Goal: Task Accomplishment & Management: Complete application form

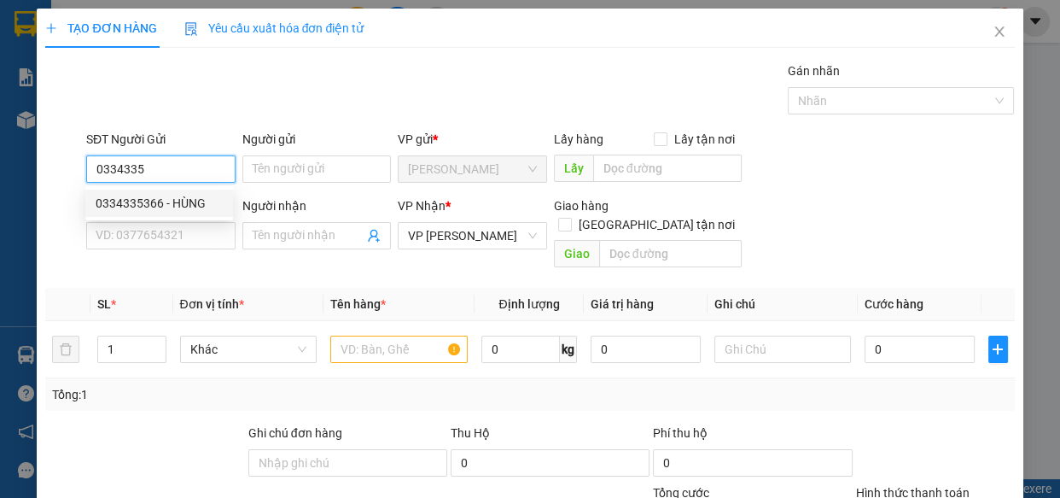
click at [199, 201] on div "0334335366 - HÙNG" at bounding box center [159, 203] width 127 height 19
type input "0334335366"
type input "HÙNG"
type input "50.000"
type input "0334335366"
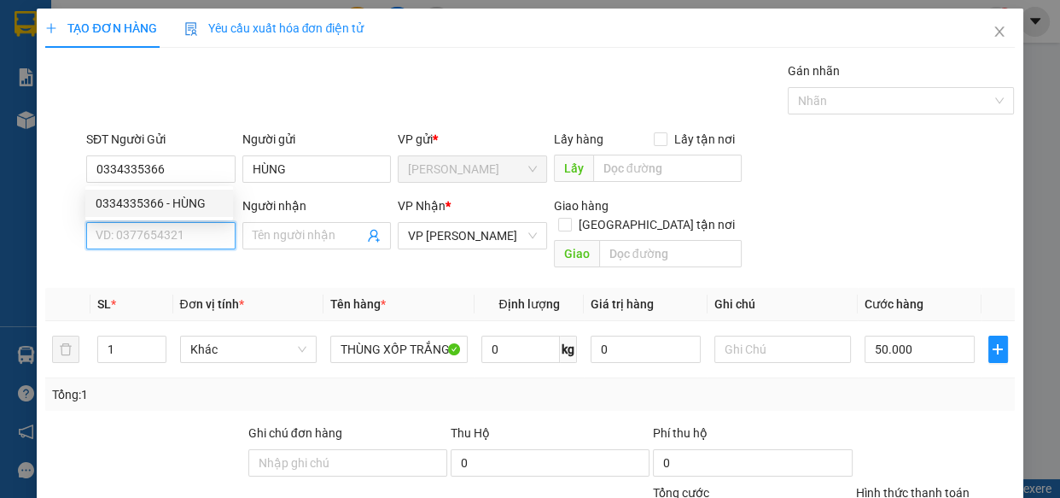
click at [178, 236] on input "SĐT Người Nhận *" at bounding box center [160, 235] width 149 height 27
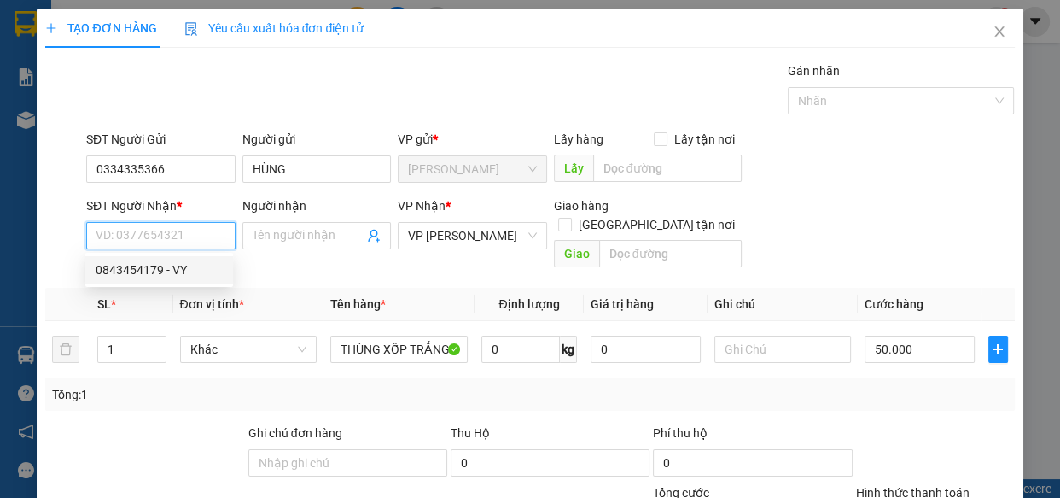
click at [195, 273] on div "0843454179 - VY" at bounding box center [159, 269] width 127 height 19
type input "0843454179"
type input "VY"
type input "DL NHÂN LƯỢNG"
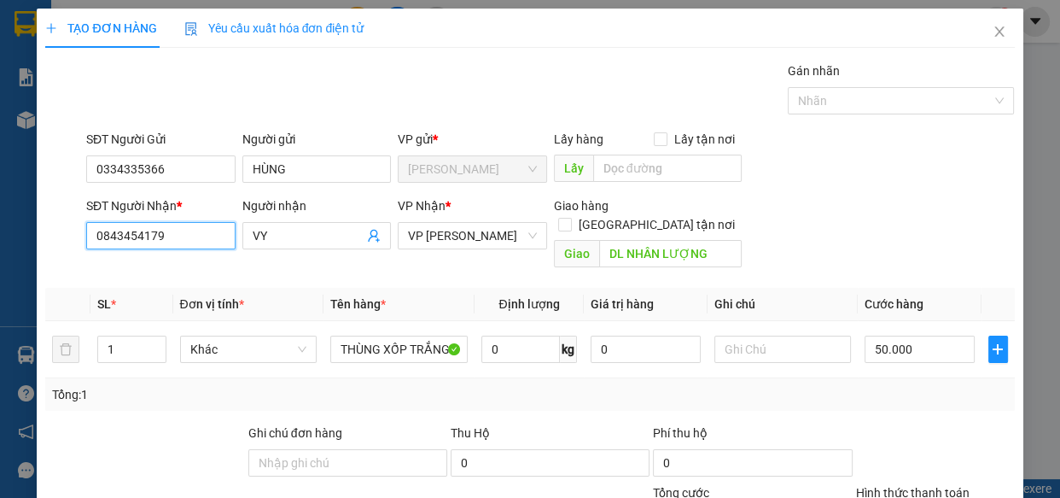
scroll to position [186, 0]
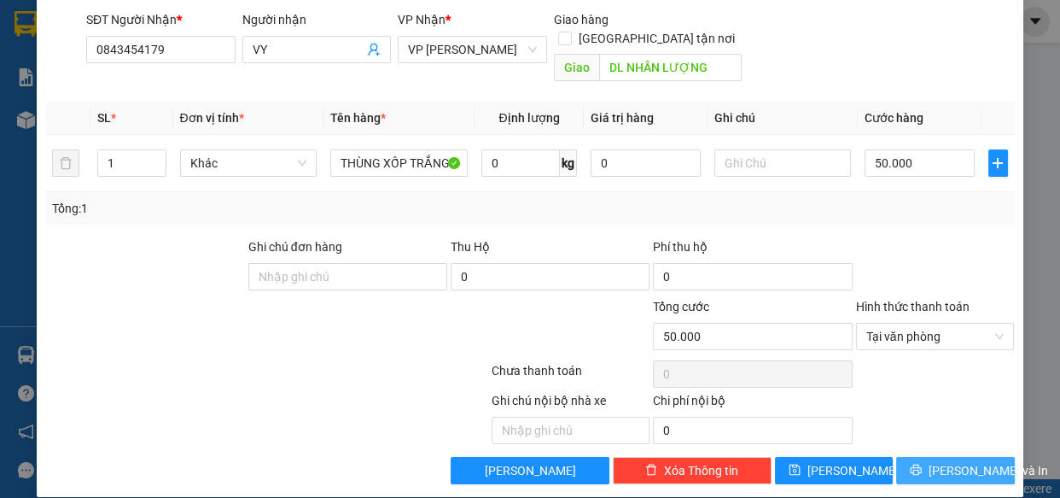
click at [924, 457] on button "[PERSON_NAME] và In" at bounding box center [955, 470] width 118 height 27
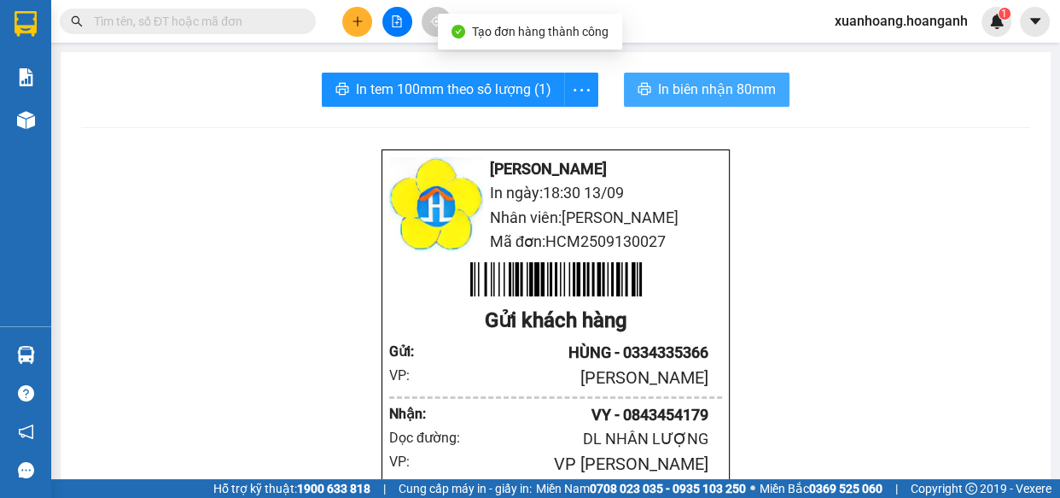
click at [667, 81] on span "In biên nhận 80mm" at bounding box center [717, 89] width 118 height 21
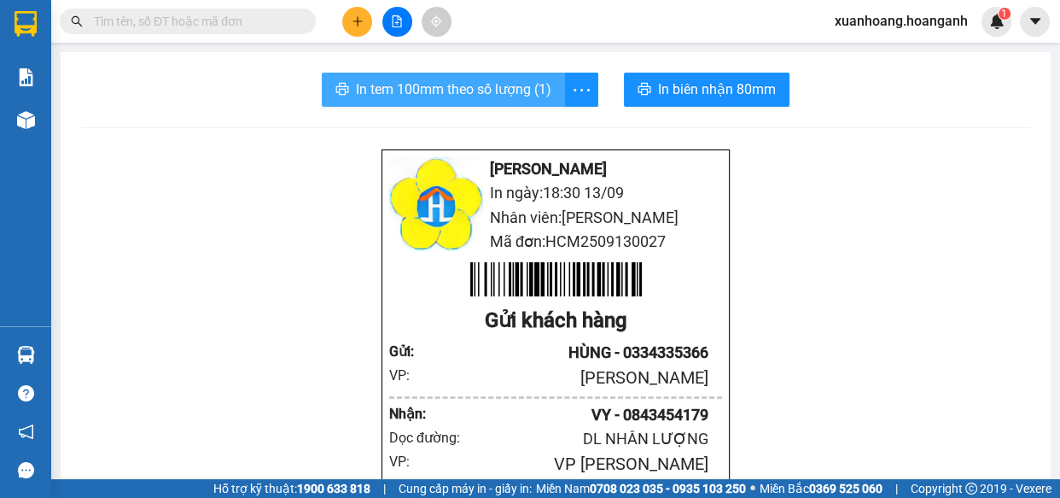
click at [511, 93] on span "In tem 100mm theo số lượng (1)" at bounding box center [453, 89] width 195 height 21
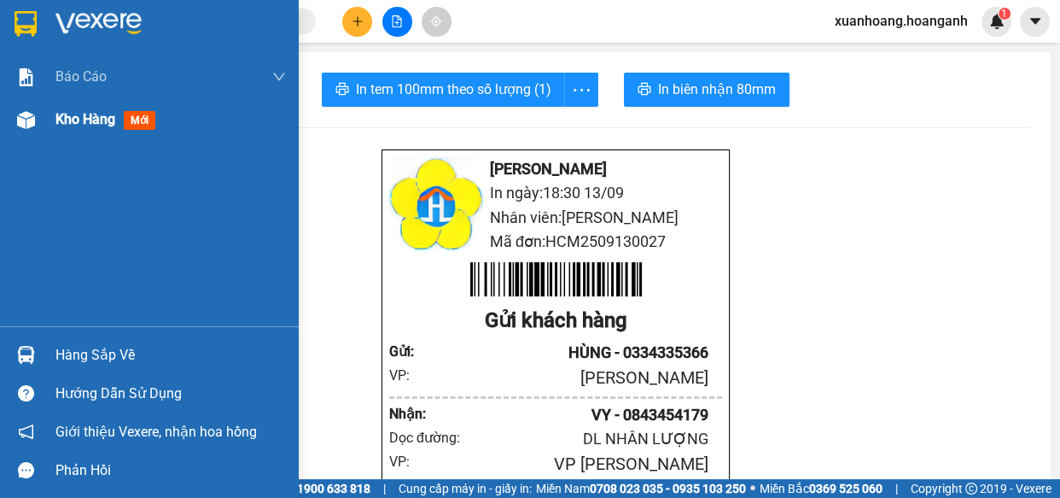
click at [75, 120] on span "Kho hàng" at bounding box center [85, 119] width 60 height 16
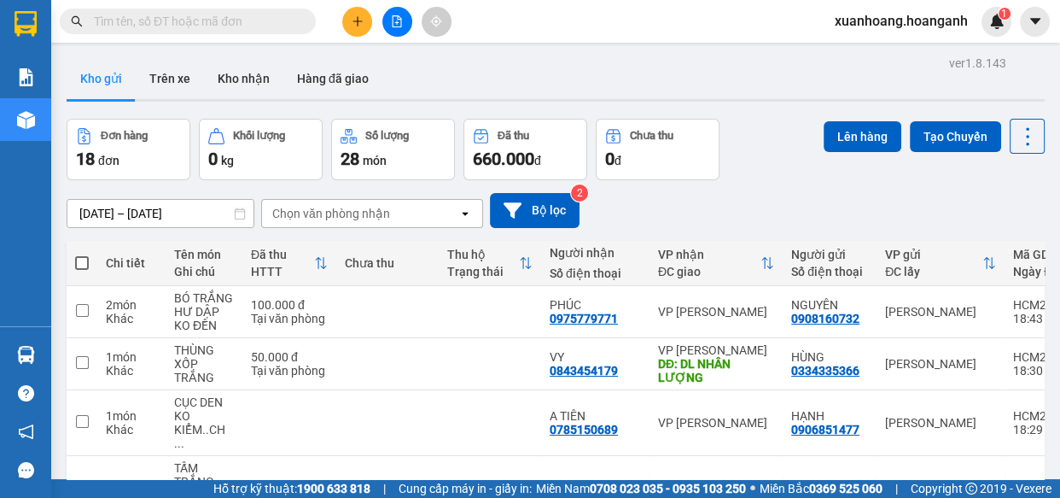
click at [354, 32] on button at bounding box center [357, 22] width 30 height 30
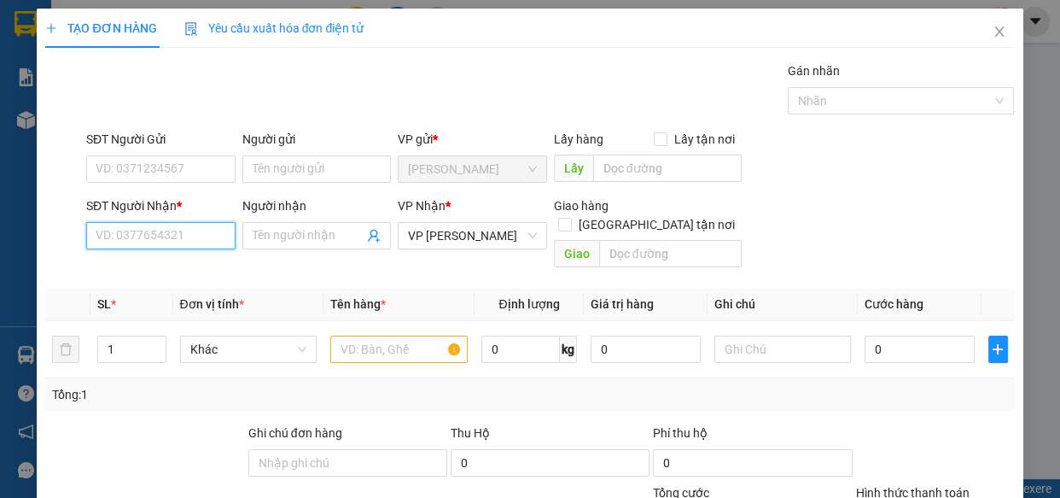
click at [205, 234] on input "SĐT Người Nhận *" at bounding box center [160, 235] width 149 height 27
type input "0377877713"
click at [201, 276] on div "0377877713 - HẬU" at bounding box center [159, 269] width 127 height 19
type input "HẬU"
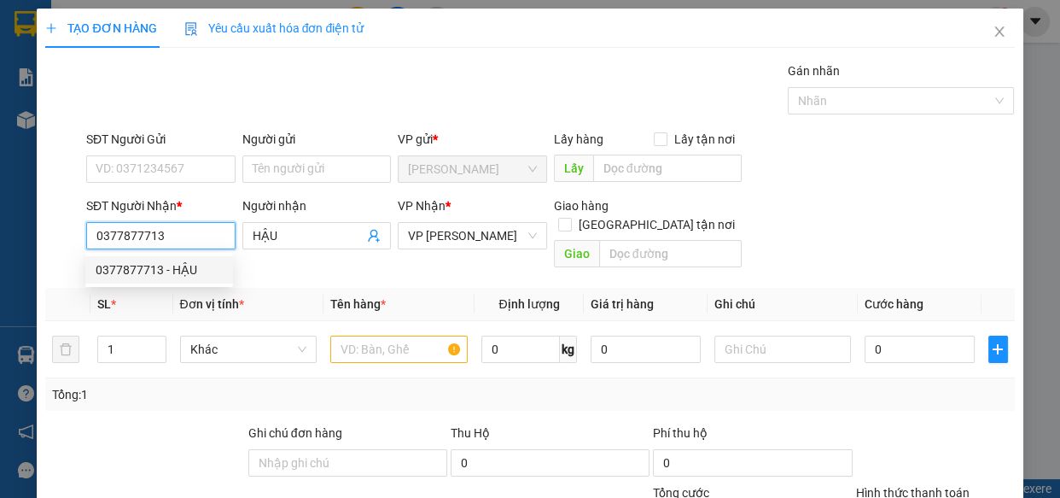
type input "30.000"
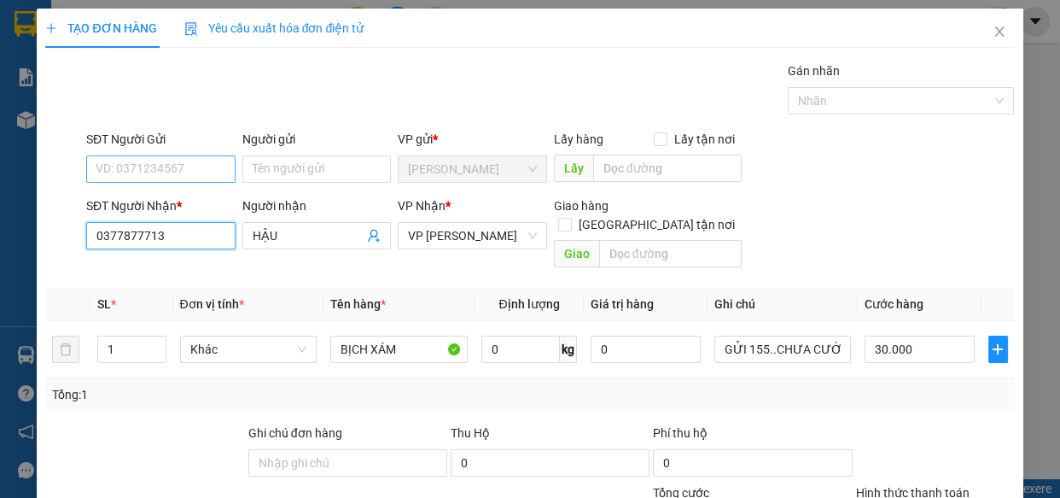
type input "0377877713"
click at [153, 171] on input "SĐT Người Gửi" at bounding box center [160, 168] width 149 height 27
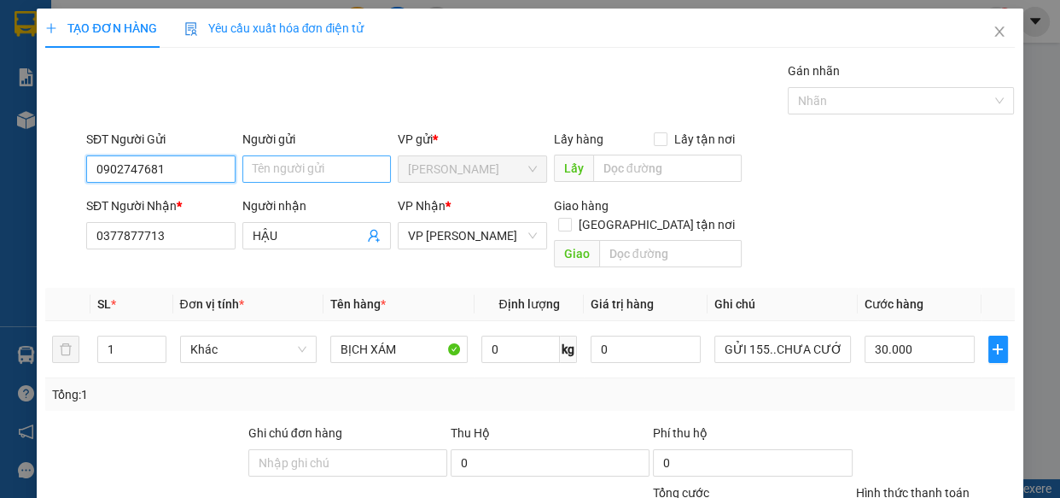
type input "0902747681"
click at [290, 173] on input "Người gửi" at bounding box center [316, 168] width 149 height 27
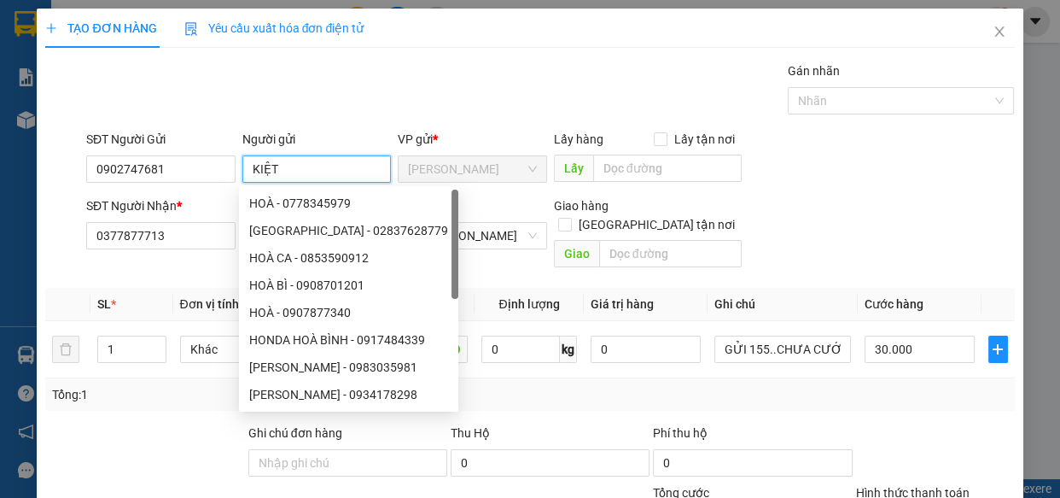
type input "KIỆT"
click at [355, 96] on div "Gói vận chuyển * Tiêu chuẩn Gán nhãn Nhãn" at bounding box center [551, 91] width 936 height 60
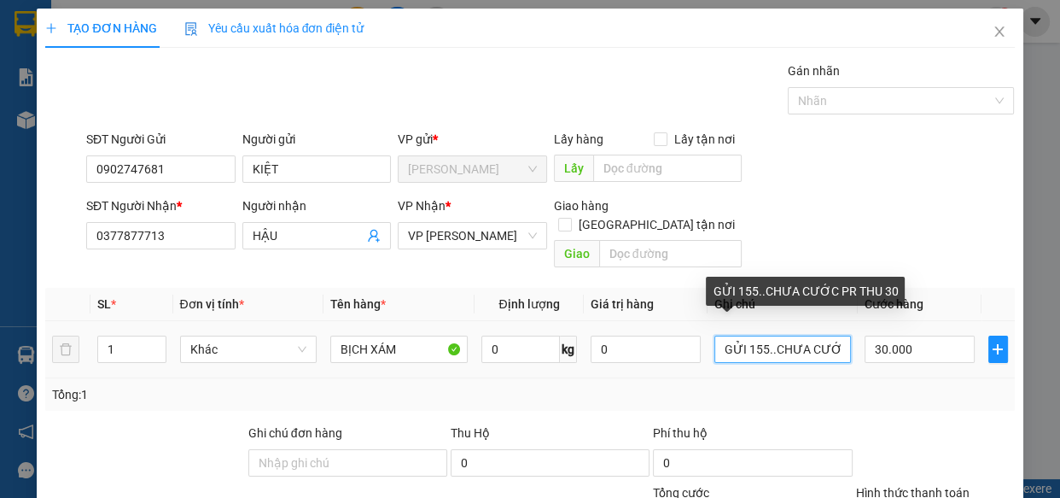
click at [825, 335] on input "GỬI 155..CHƯA CƯỚC PR THU 30" at bounding box center [782, 348] width 137 height 27
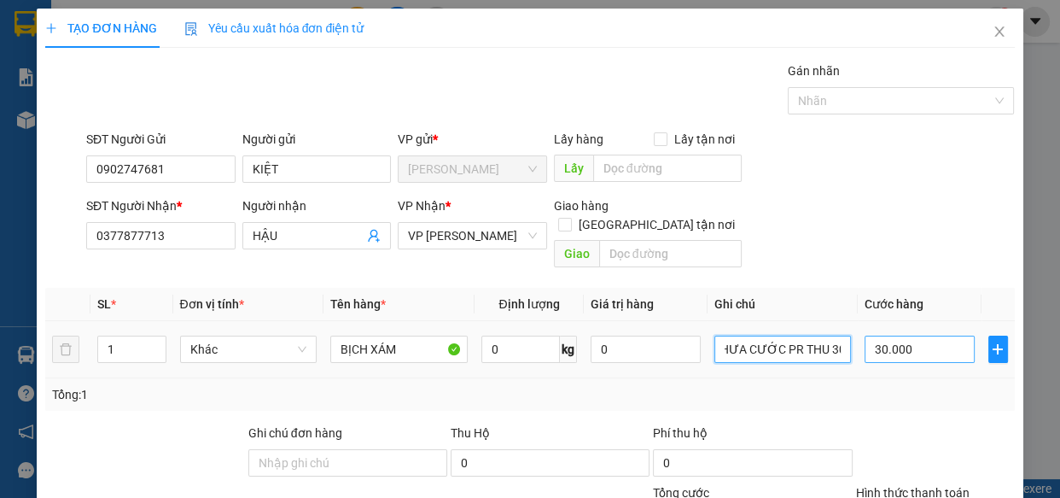
type input "CHƯA CƯỚC PR THU 30"
click at [932, 335] on input "30.000" at bounding box center [920, 348] width 110 height 27
type input "0"
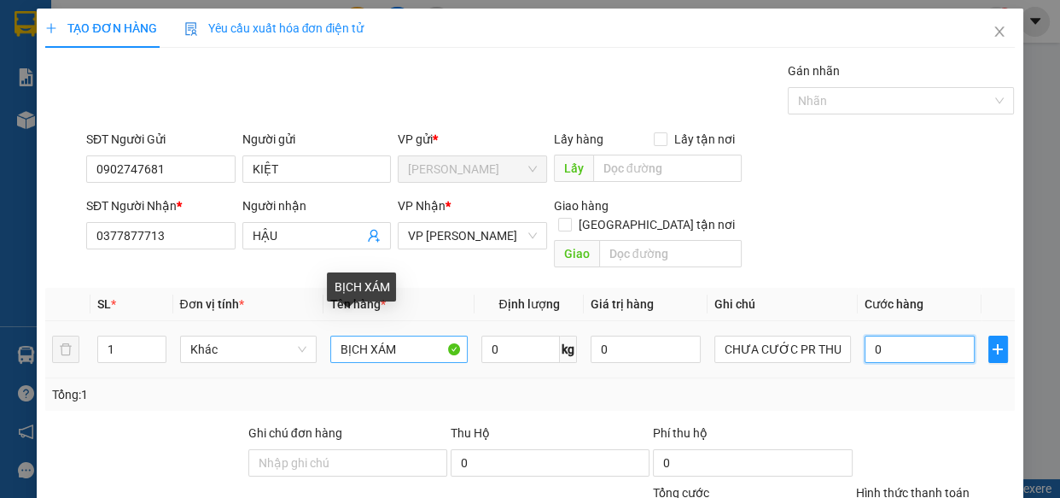
type input "0"
click at [417, 335] on input "BỊCH XÁM" at bounding box center [398, 348] width 137 height 27
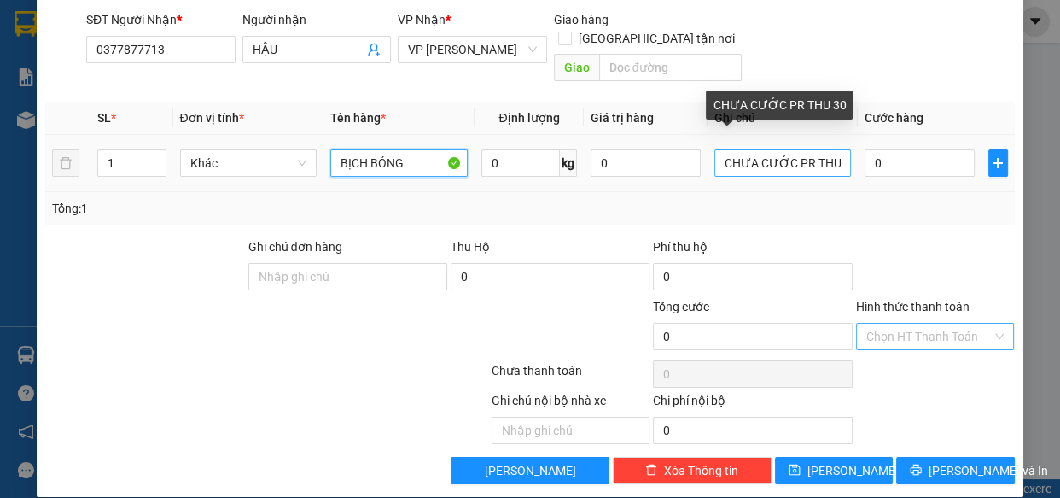
type input "BỊCH BÓNG"
click at [831, 149] on input "CHƯA CƯỚC PR THU 30" at bounding box center [782, 162] width 137 height 27
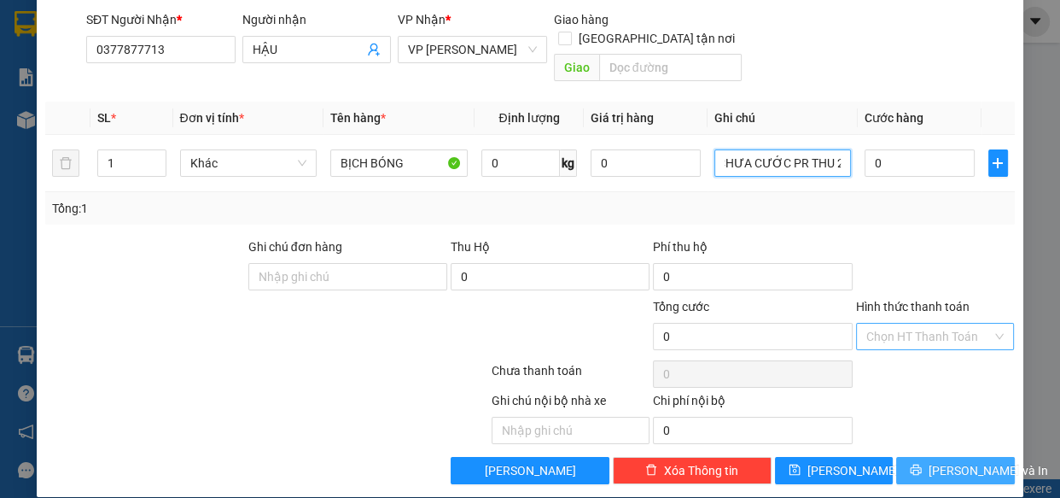
type input "CHƯA CƯỚC PR THU 20"
click at [965, 461] on span "[PERSON_NAME] và In" at bounding box center [989, 470] width 120 height 19
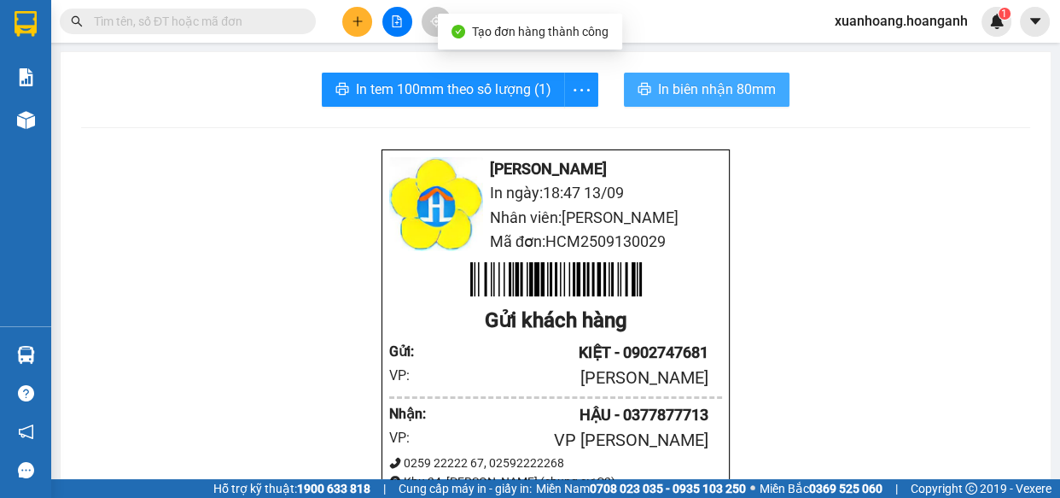
click at [707, 85] on span "In biên nhận 80mm" at bounding box center [717, 89] width 118 height 21
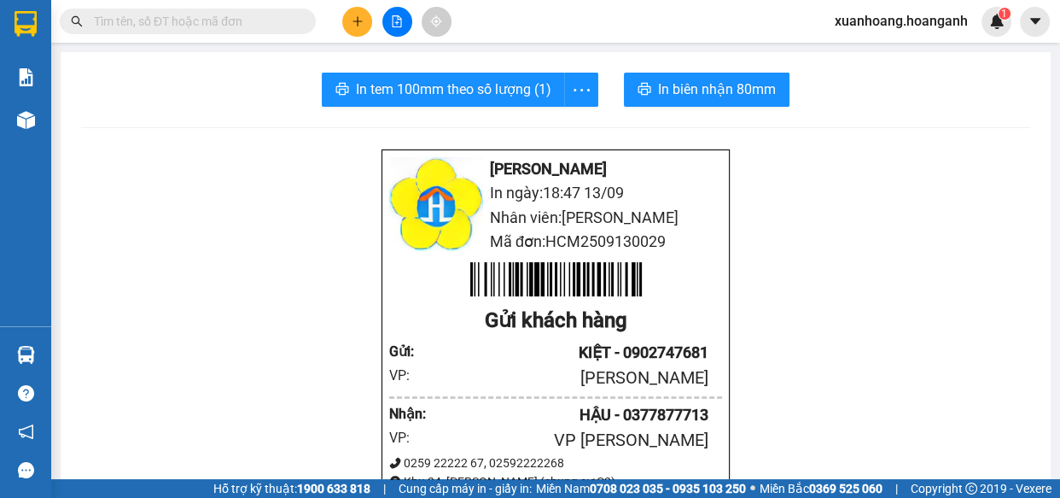
drag, startPoint x: 805, startPoint y: 431, endPoint x: 620, endPoint y: 325, distance: 213.3
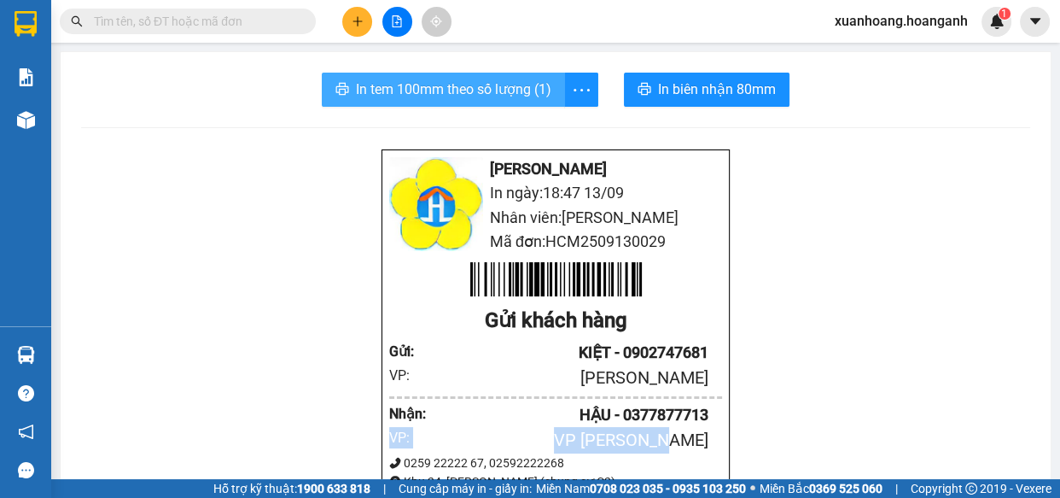
click at [510, 84] on span "In tem 100mm theo số lượng (1)" at bounding box center [453, 89] width 195 height 21
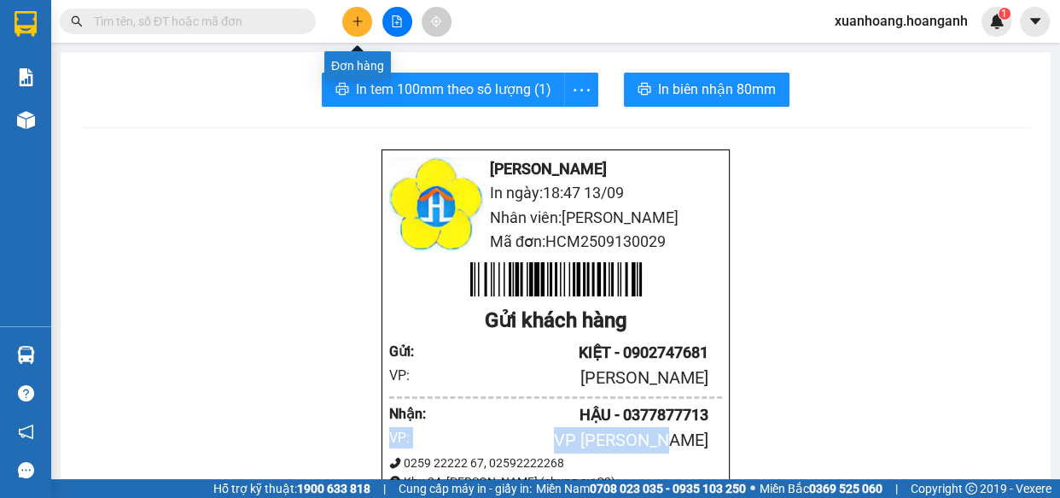
click at [366, 25] on button at bounding box center [357, 22] width 30 height 30
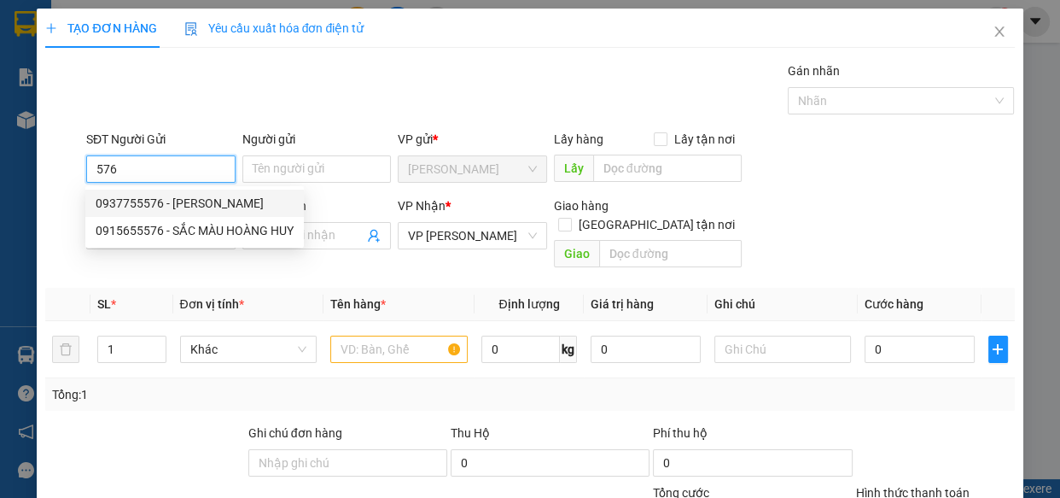
click at [173, 197] on div "0937755576 - [PERSON_NAME]" at bounding box center [195, 203] width 198 height 19
type input "0937755576"
type input "[PERSON_NAME]"
type input "GIAO 11/9=40K"
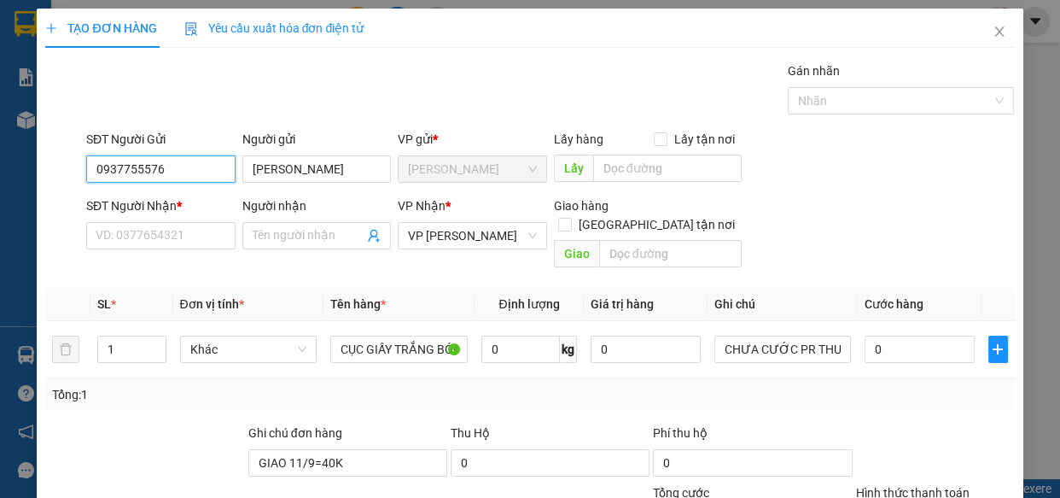
click at [195, 162] on input "0937755576" at bounding box center [160, 168] width 149 height 27
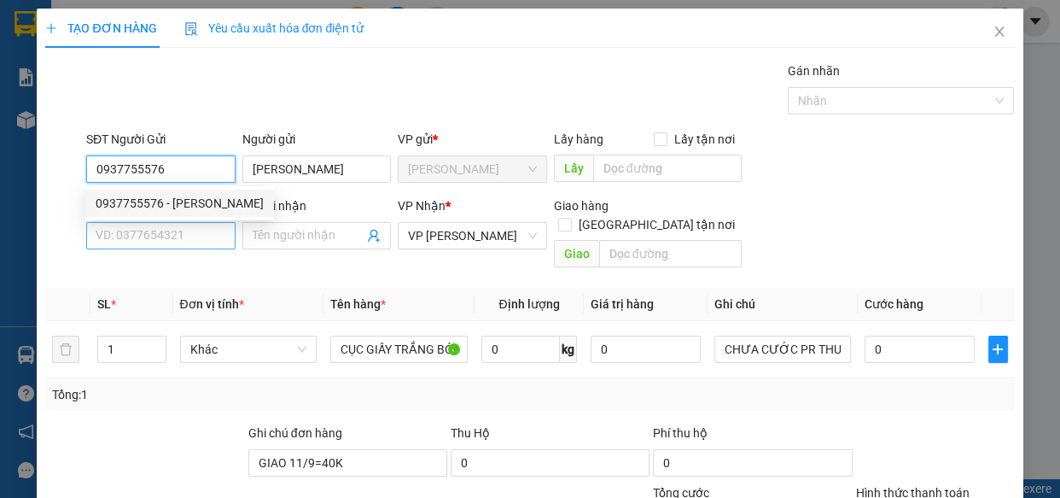
type input "0937755576"
click at [188, 245] on input "SĐT Người Nhận *" at bounding box center [160, 235] width 149 height 27
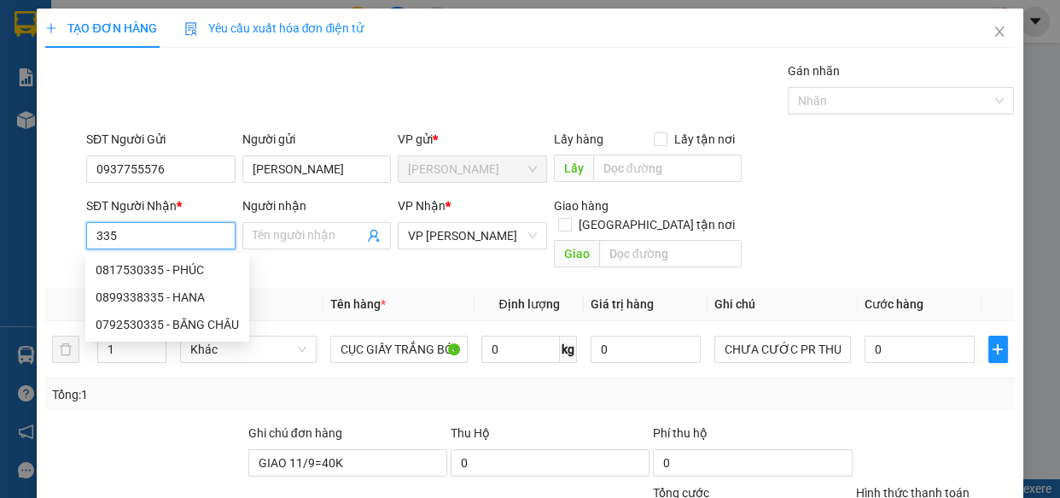
click at [184, 276] on div "0817530335 - PHÚC" at bounding box center [167, 269] width 143 height 19
type input "0817530335"
type input "PHÚC"
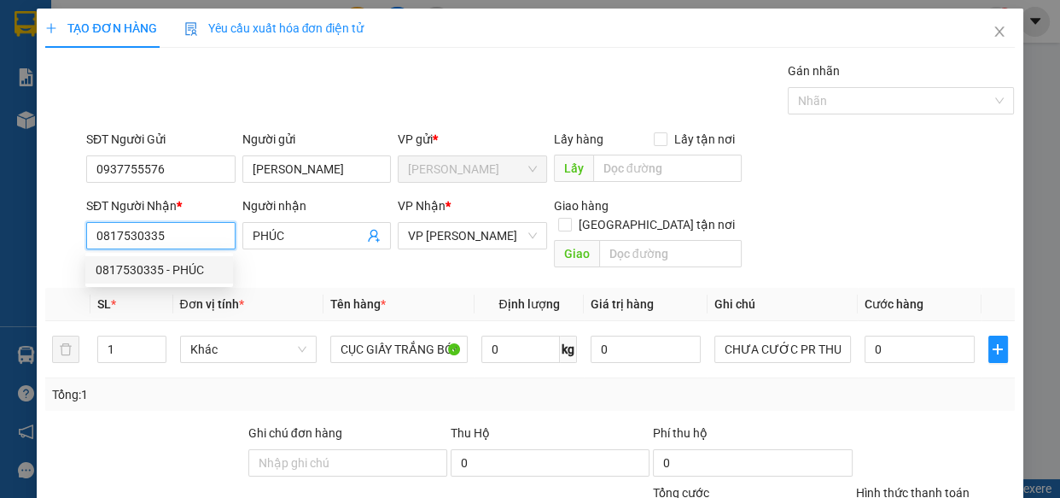
type input "30.000"
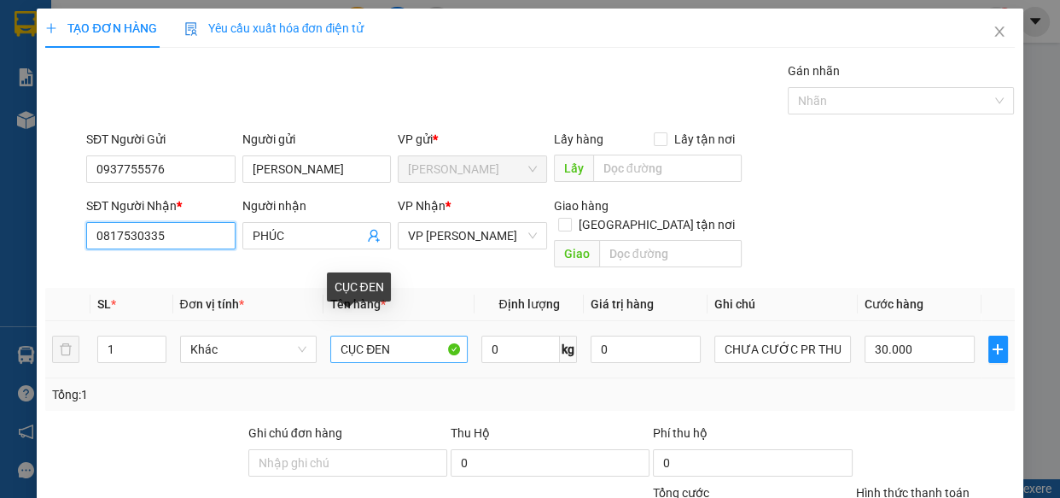
type input "0817530335"
click at [405, 335] on input "CỤC ĐEN" at bounding box center [398, 348] width 137 height 27
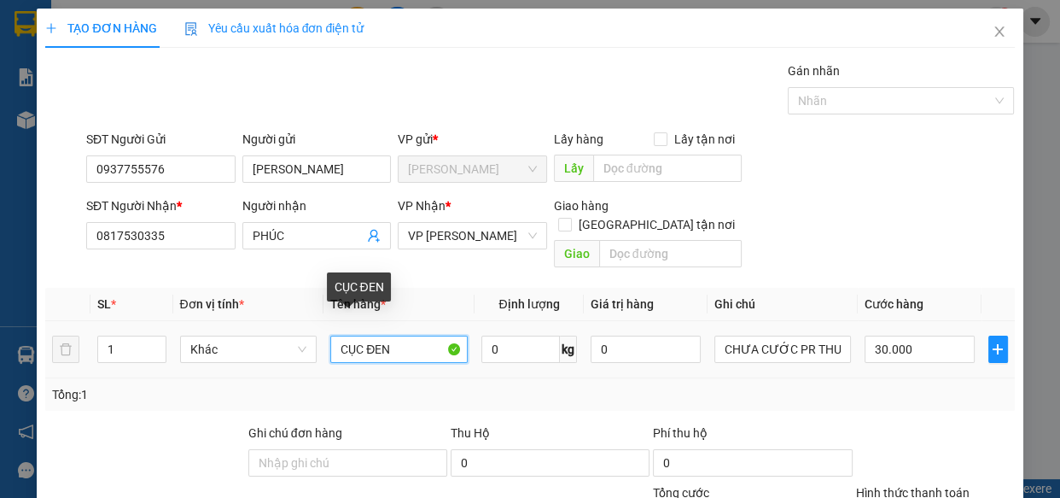
click at [405, 335] on input "CỤC ĐEN" at bounding box center [398, 348] width 137 height 27
type input "CỤC KV"
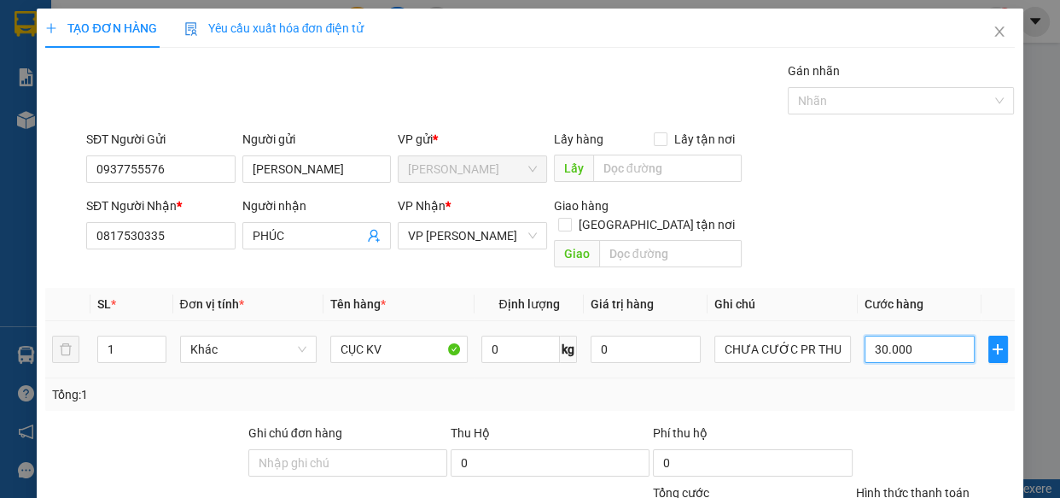
click at [922, 335] on input "30.000" at bounding box center [920, 348] width 110 height 27
type input "0"
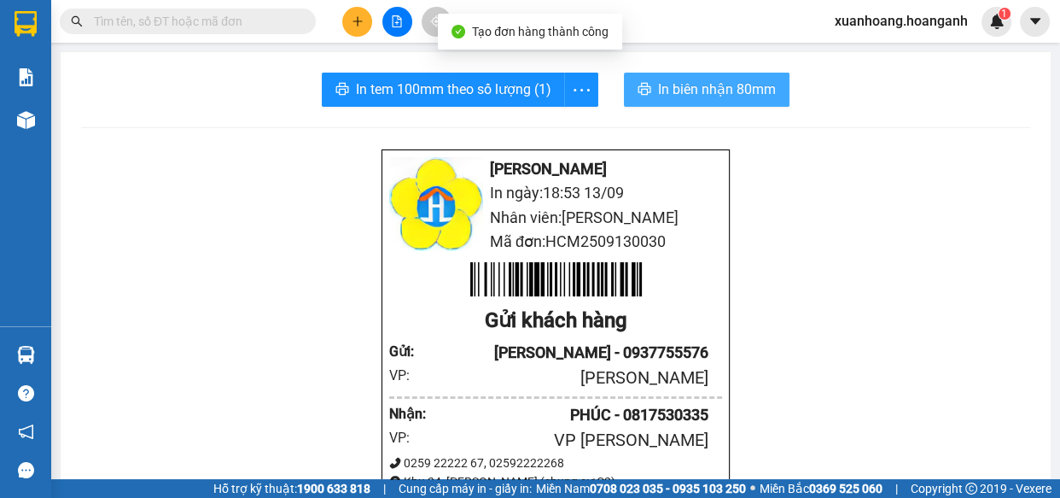
click at [680, 94] on span "In biên nhận 80mm" at bounding box center [717, 89] width 118 height 21
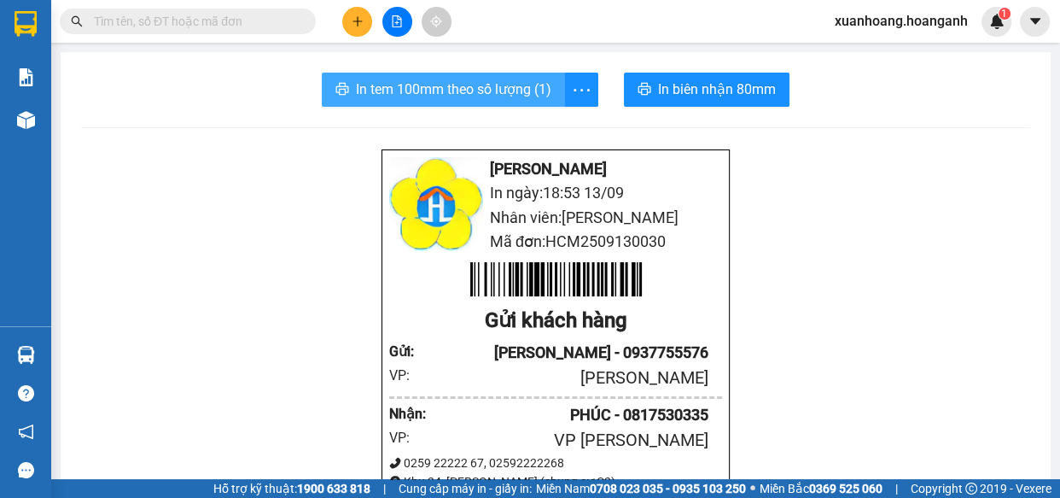
click at [405, 79] on span "In tem 100mm theo số lượng (1)" at bounding box center [453, 89] width 195 height 21
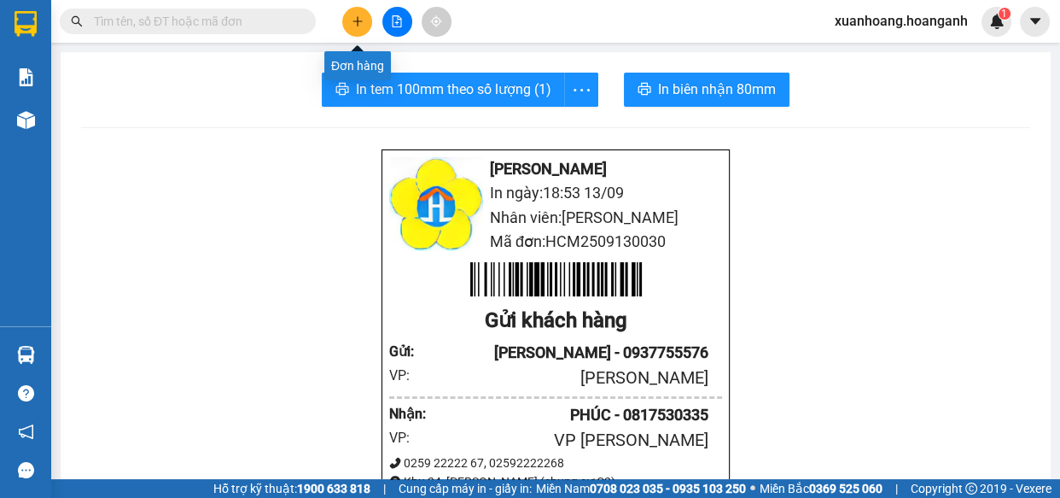
click at [352, 17] on icon "plus" at bounding box center [358, 21] width 12 height 12
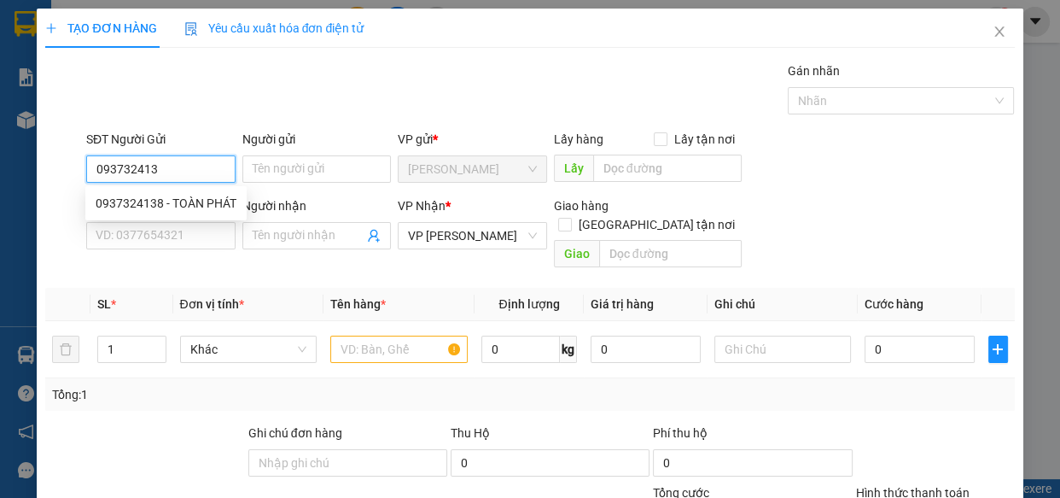
type input "0937324138"
click at [145, 195] on div "0937324138 - TOÀN PHÁT" at bounding box center [166, 203] width 141 height 19
type input "TOÀN PHÁT"
type input "30.000"
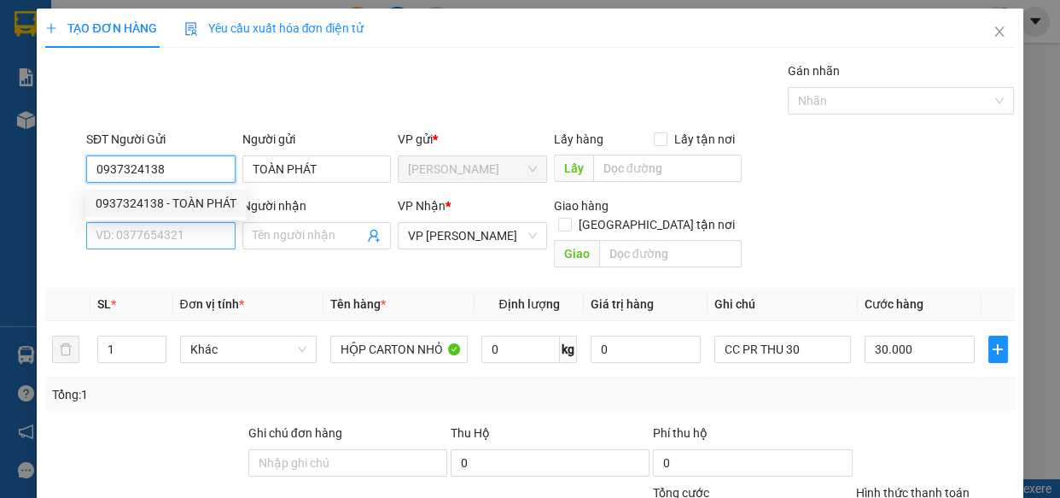
type input "0937324138"
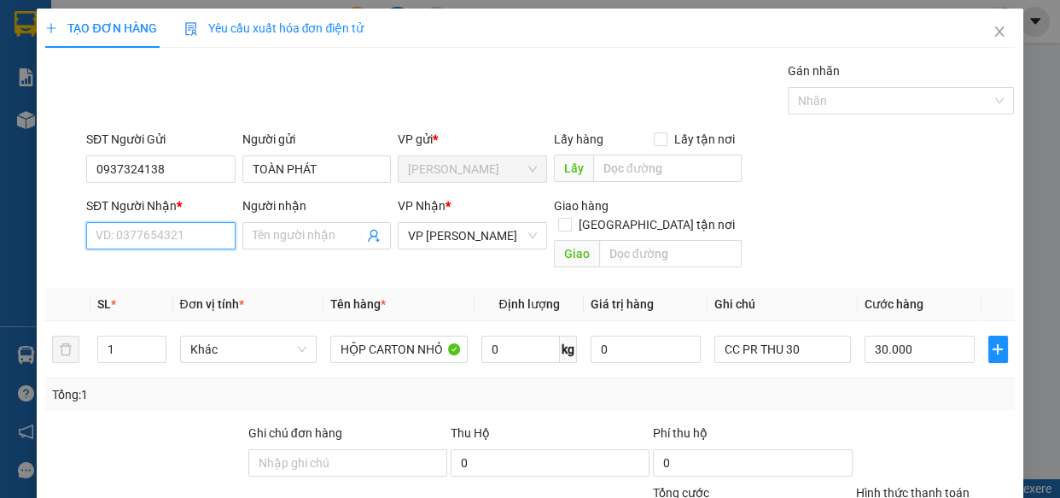
click at [152, 232] on input "SĐT Người Nhận *" at bounding box center [160, 235] width 149 height 27
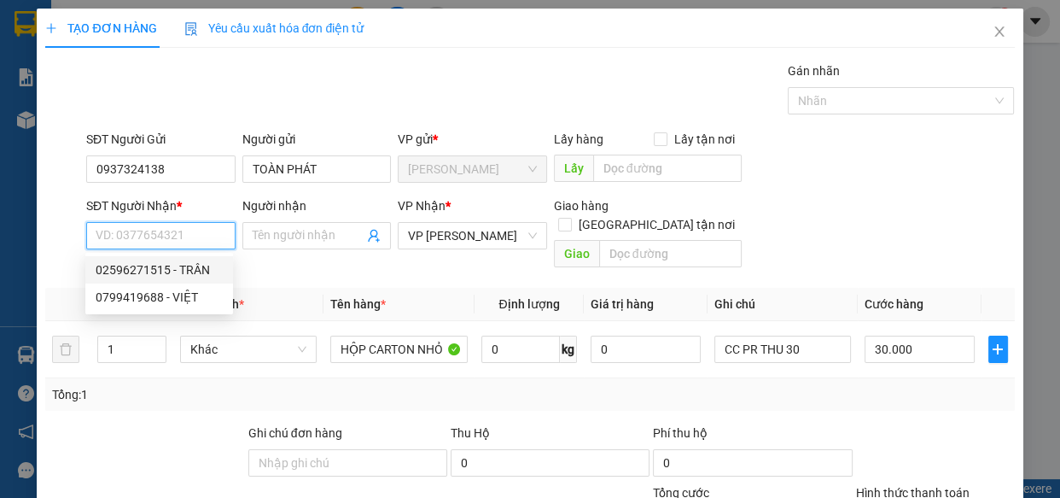
click at [153, 271] on div "02596271515 - TRÂN" at bounding box center [159, 269] width 127 height 19
type input "02596271515"
type input "TRÂN"
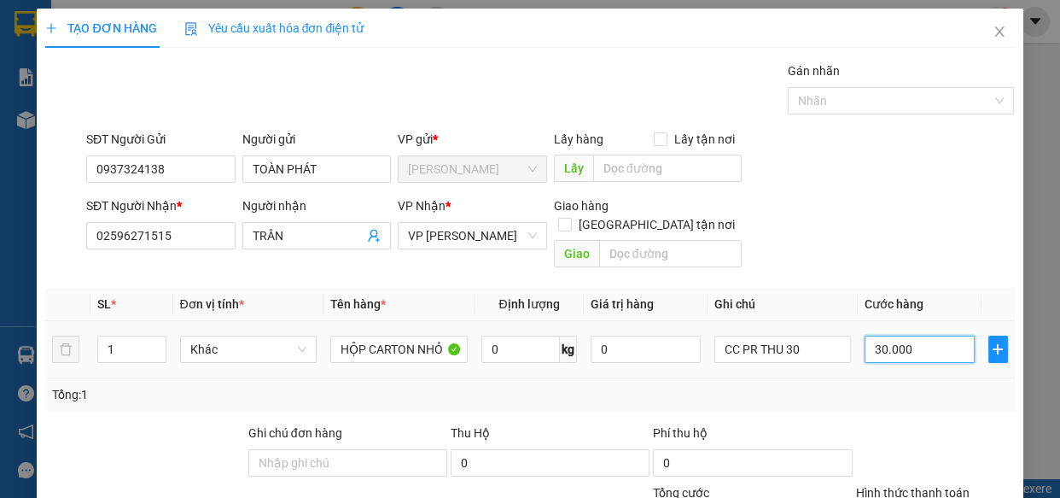
click at [922, 338] on input "30.000" at bounding box center [920, 348] width 110 height 27
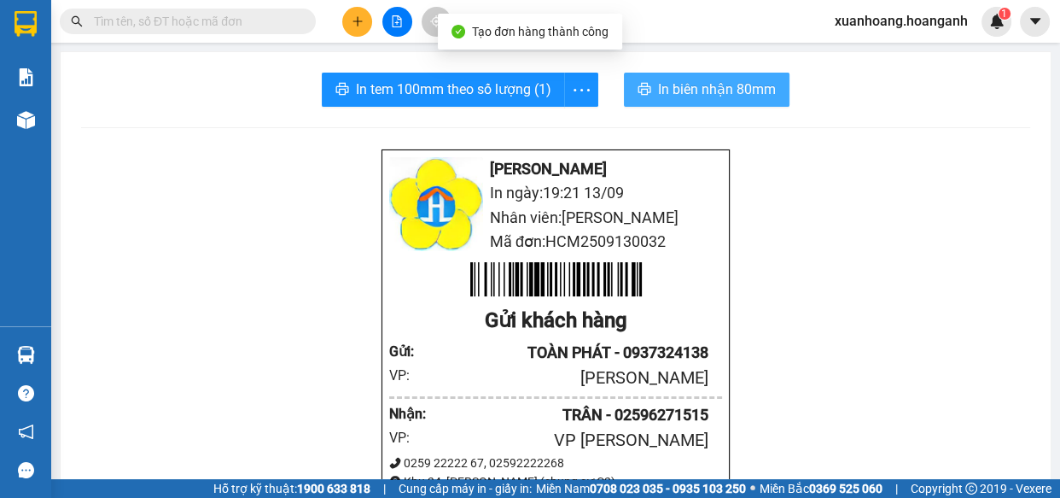
click at [658, 81] on span "In biên nhận 80mm" at bounding box center [717, 89] width 118 height 21
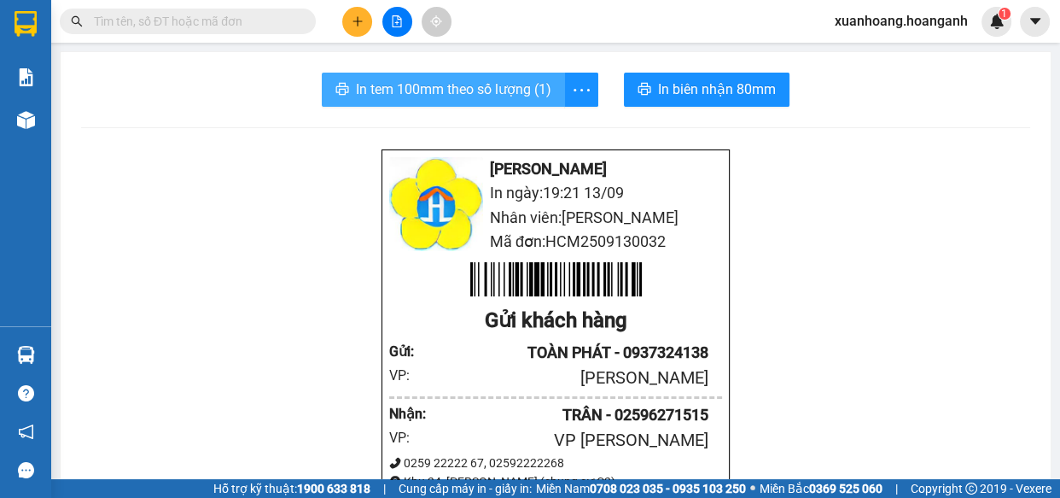
click at [493, 90] on span "In tem 100mm theo số lượng (1)" at bounding box center [453, 89] width 195 height 21
